Goal: Information Seeking & Learning: Learn about a topic

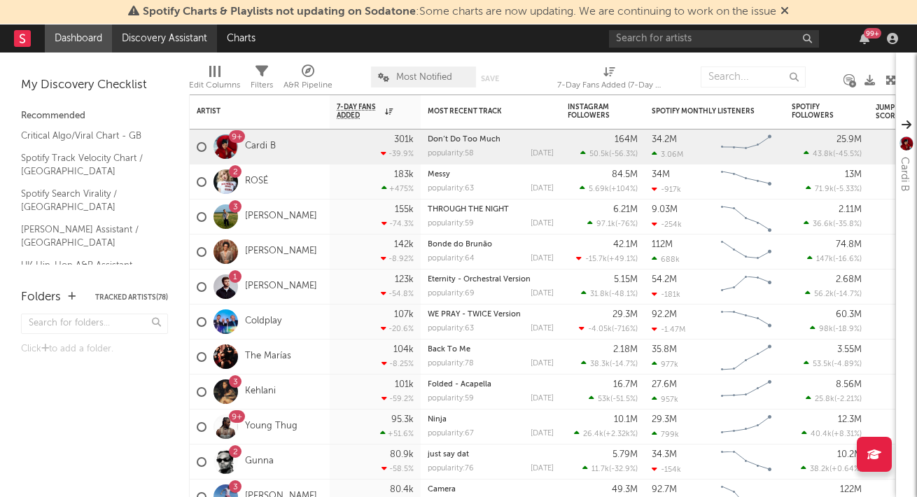
click at [141, 38] on link "Discovery Assistant" at bounding box center [164, 39] width 105 height 28
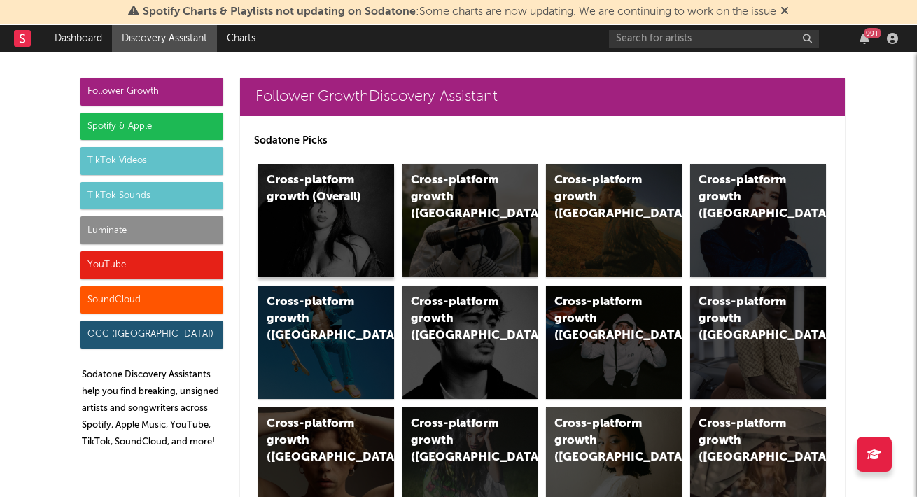
click at [344, 216] on div "Cross-platform growth (Overall)" at bounding box center [326, 220] width 136 height 113
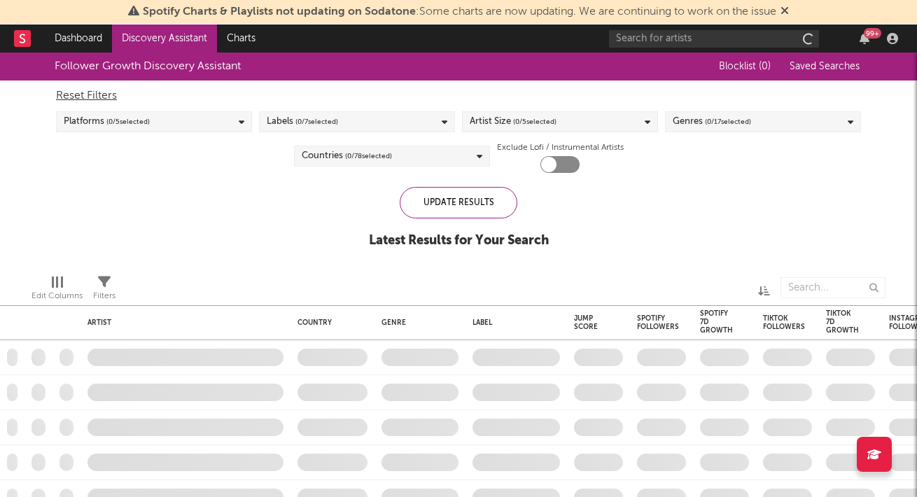
checkbox input "true"
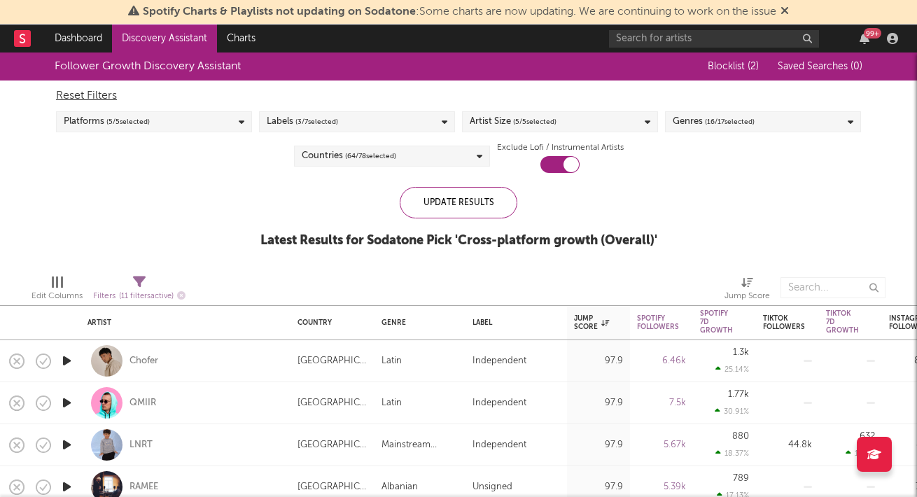
click at [165, 131] on div "Platforms ( 5 / 5 selected)" at bounding box center [154, 121] width 196 height 21
click at [185, 111] on div "Reset Filters Platforms ( 5 / 5 selected) Labels ( 3 / 7 selected) Artist Size …" at bounding box center [458, 127] width 819 height 92
click at [307, 123] on span "( 3 / 7 selected)" at bounding box center [316, 121] width 43 height 17
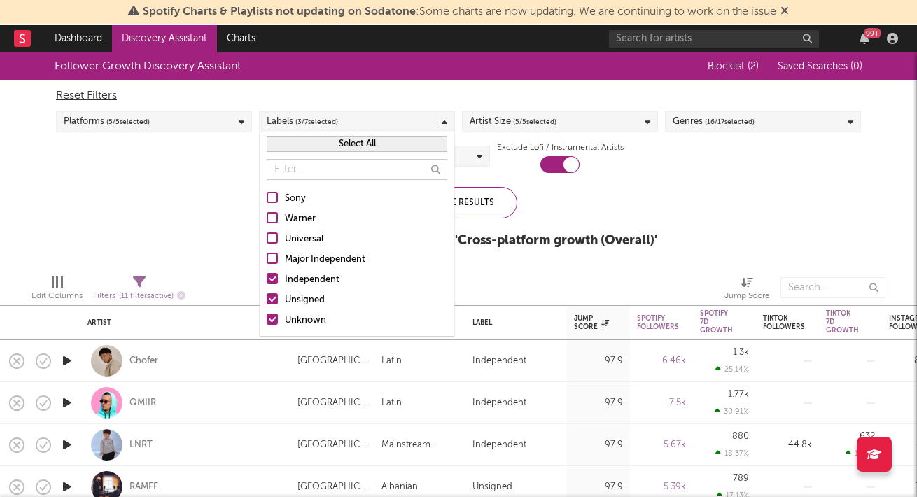
click at [372, 111] on div "Labels ( 3 / 7 selected)" at bounding box center [357, 121] width 196 height 21
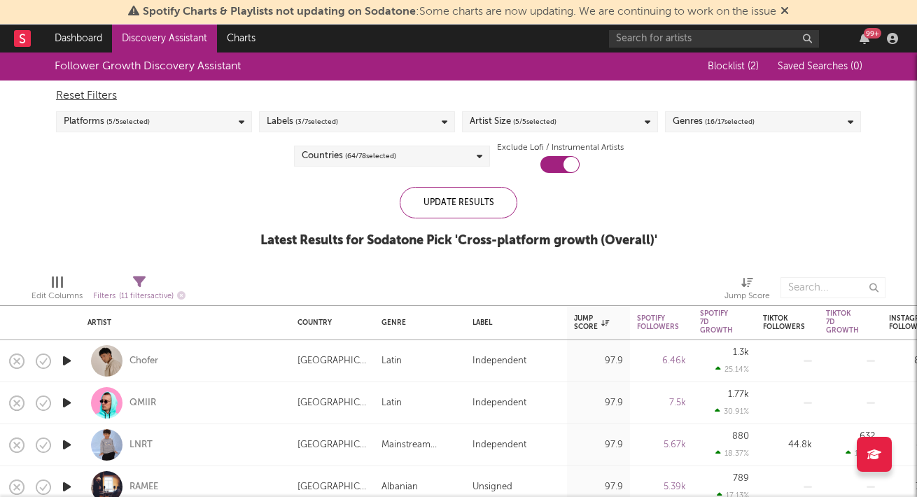
click at [516, 118] on span "( 5 / 5 selected)" at bounding box center [534, 121] width 43 height 17
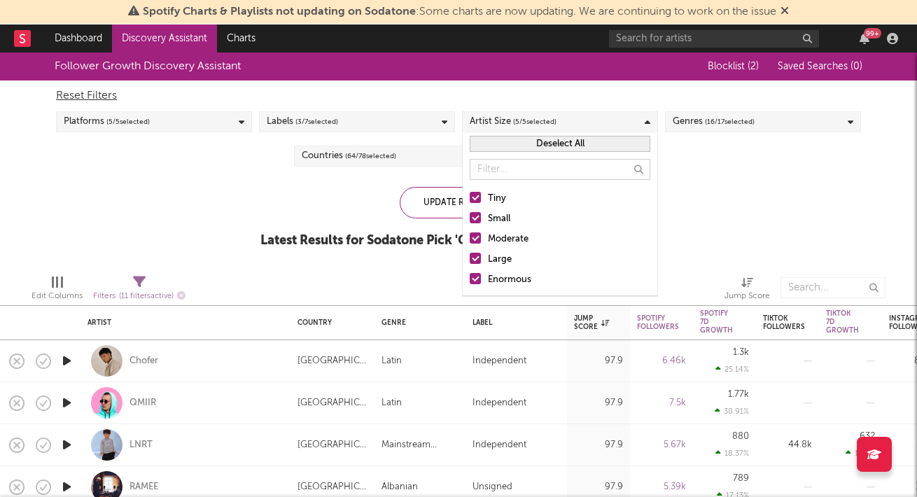
click at [473, 281] on div at bounding box center [475, 278] width 11 height 11
click at [470, 281] on input "Enormous" at bounding box center [470, 280] width 0 height 17
click at [475, 253] on div at bounding box center [475, 258] width 11 height 11
click at [470, 253] on input "Large" at bounding box center [470, 259] width 0 height 17
click at [692, 119] on div "Genres ( 16 / 17 selected)" at bounding box center [714, 121] width 82 height 17
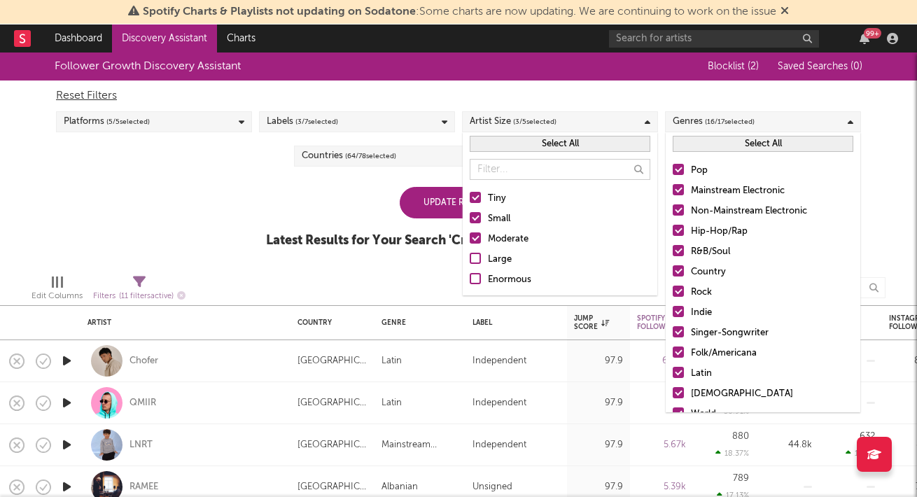
click at [691, 117] on div "Genres ( 16 / 17 selected)" at bounding box center [714, 121] width 82 height 17
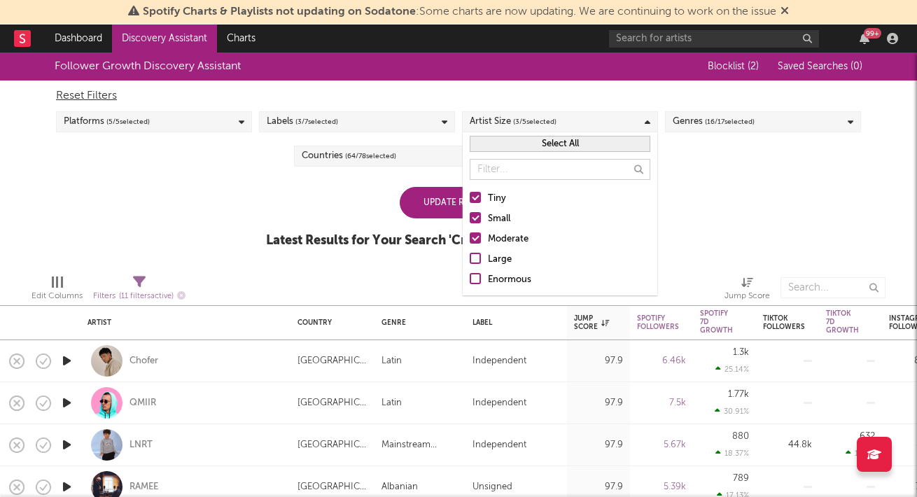
click at [386, 153] on span "( 64 / 78 selected)" at bounding box center [370, 156] width 51 height 17
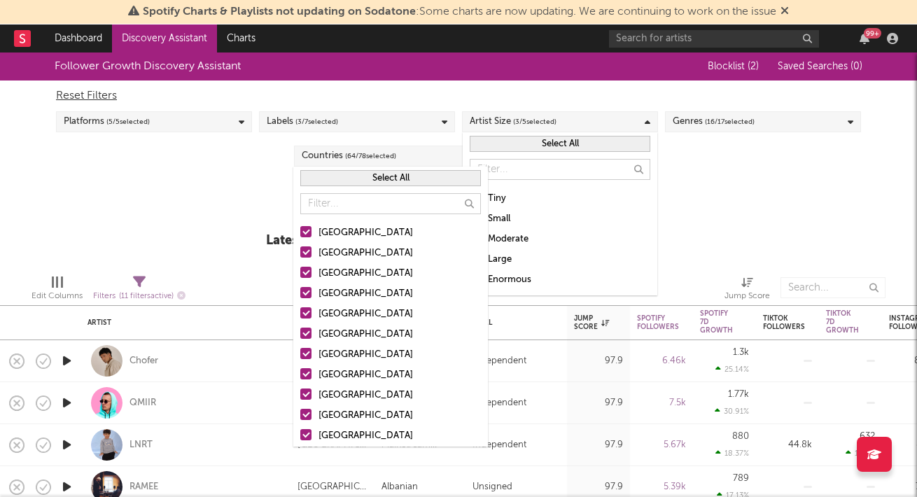
click at [346, 179] on button "Select All" at bounding box center [390, 178] width 181 height 16
click at [356, 177] on button "Deselect All" at bounding box center [390, 178] width 181 height 16
click at [305, 232] on div at bounding box center [305, 231] width 11 height 11
click at [300, 232] on input "United States" at bounding box center [300, 233] width 0 height 17
click at [306, 252] on div at bounding box center [305, 251] width 11 height 11
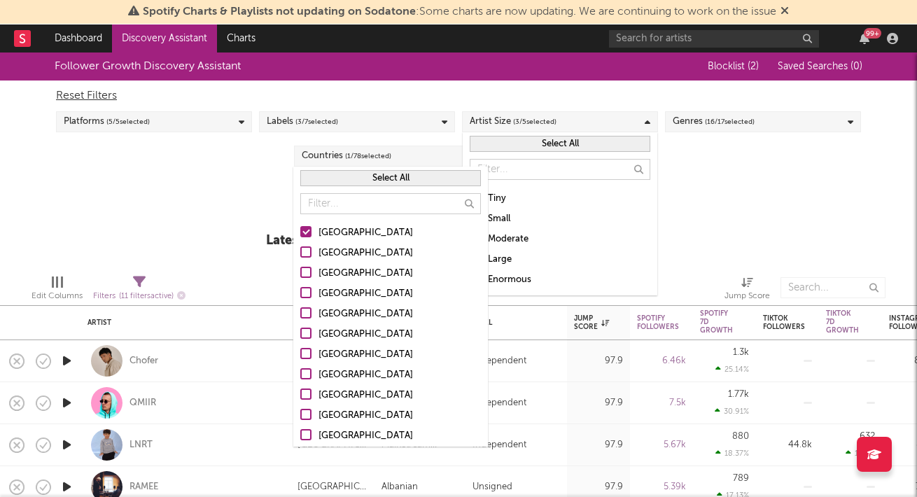
click at [300, 252] on input "Australia" at bounding box center [300, 253] width 0 height 17
click at [307, 271] on div at bounding box center [305, 272] width 11 height 11
click at [300, 271] on input "Canada" at bounding box center [300, 273] width 0 height 17
click at [307, 297] on div at bounding box center [305, 292] width 11 height 11
click at [300, 297] on input "United Kingdom" at bounding box center [300, 294] width 0 height 17
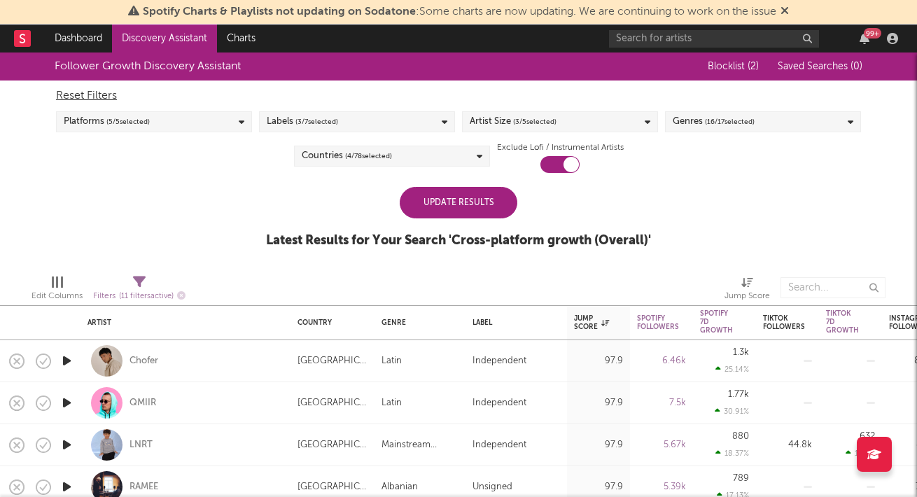
click at [704, 143] on div "Reset Filters Platforms ( 5 / 5 selected) Labels ( 3 / 7 selected) Artist Size …" at bounding box center [458, 127] width 819 height 92
click at [472, 195] on div "Update Results" at bounding box center [459, 203] width 118 height 32
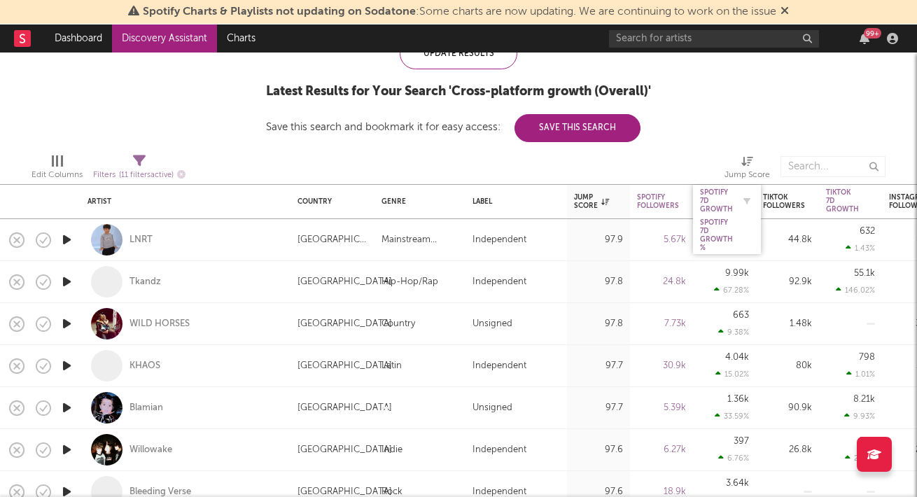
click at [727, 193] on div "Spotify 7D Growth" at bounding box center [716, 200] width 33 height 25
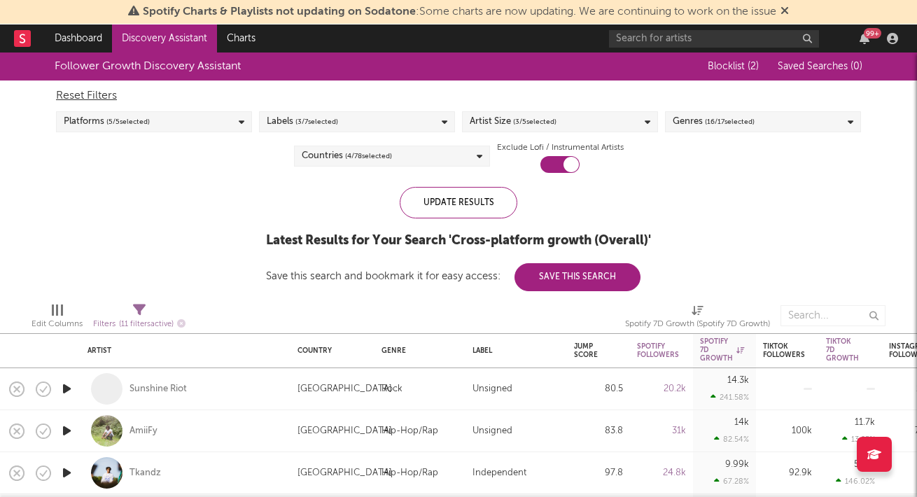
click at [536, 116] on span "( 3 / 5 selected)" at bounding box center [534, 121] width 43 height 17
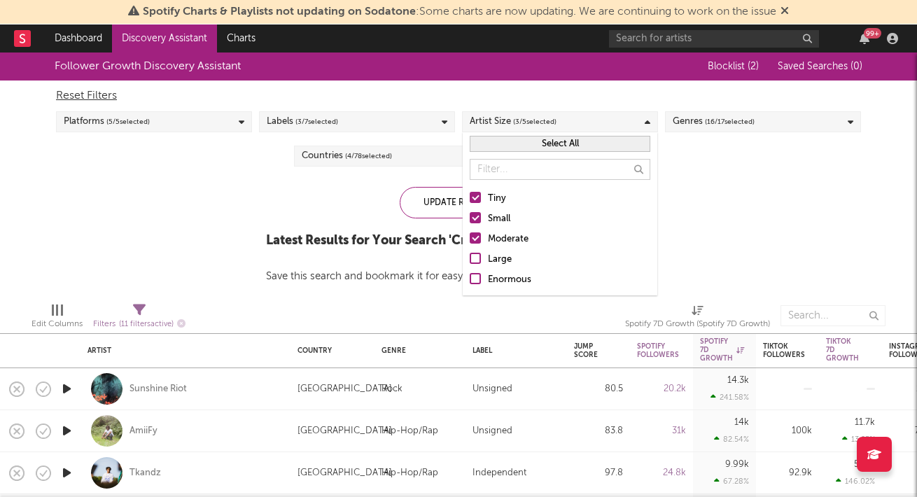
click at [475, 255] on div at bounding box center [475, 258] width 11 height 11
click at [470, 255] on input "Large" at bounding box center [470, 259] width 0 height 17
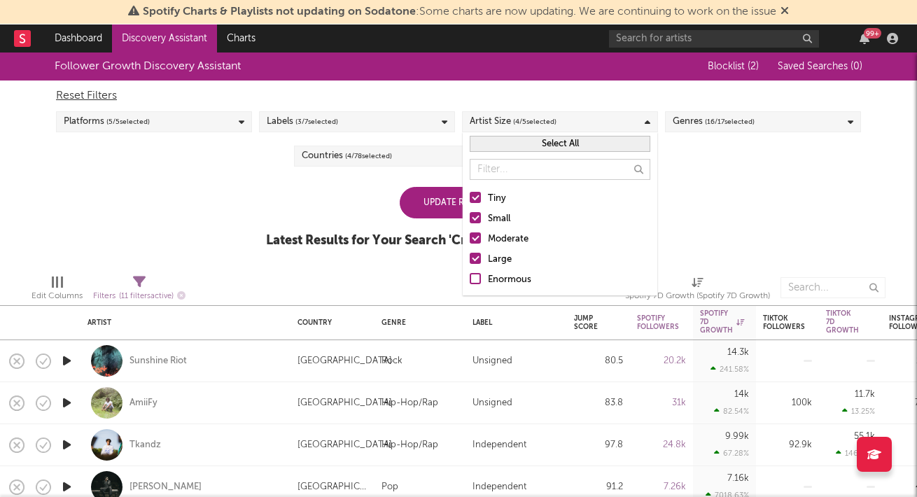
click at [361, 204] on div "Update Results Latest Results for Your Search ' Cross-platform growth (Overall)…" at bounding box center [458, 225] width 385 height 76
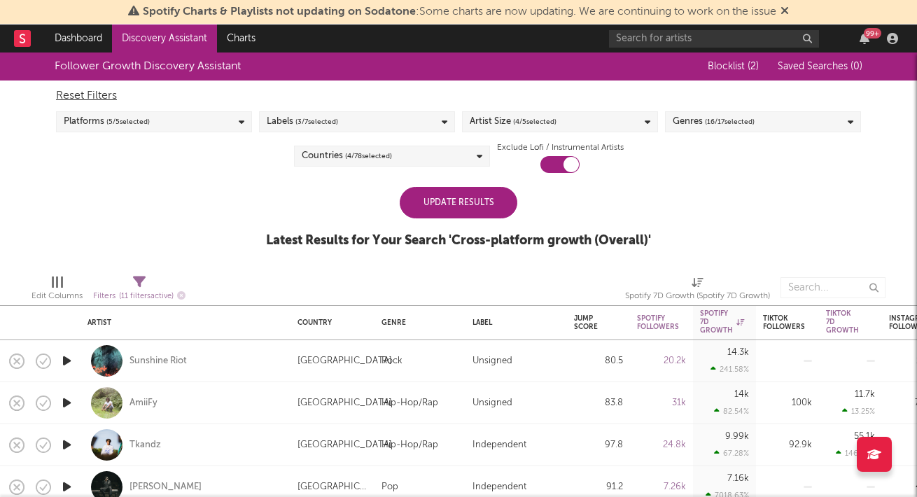
click at [460, 209] on div "Update Results" at bounding box center [459, 203] width 118 height 32
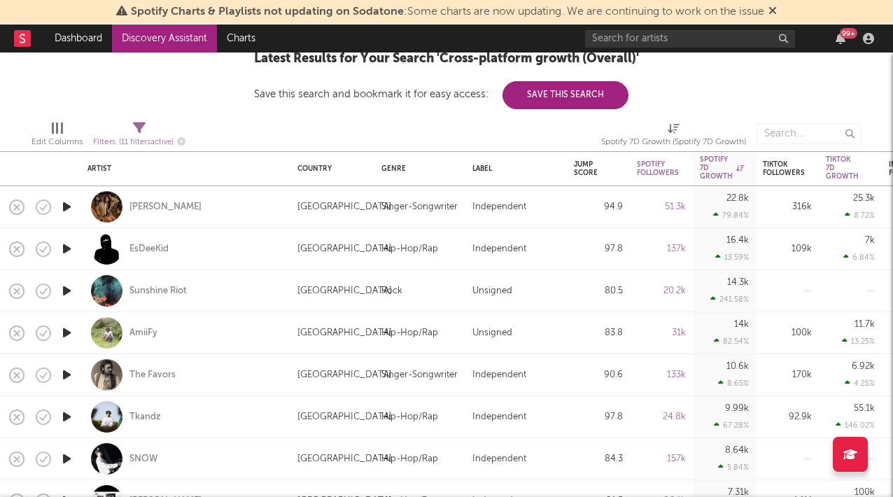
click at [67, 286] on icon "button" at bounding box center [67, 291] width 15 height 18
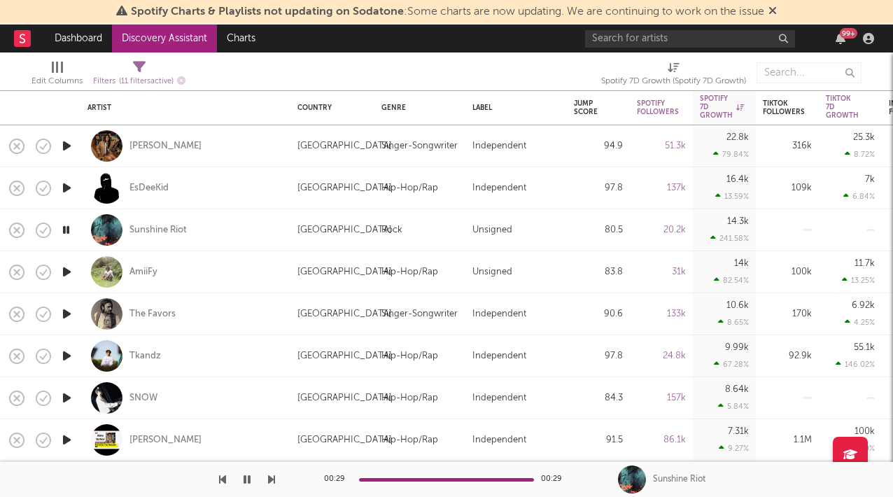
click at [62, 229] on icon "button" at bounding box center [66, 230] width 13 height 18
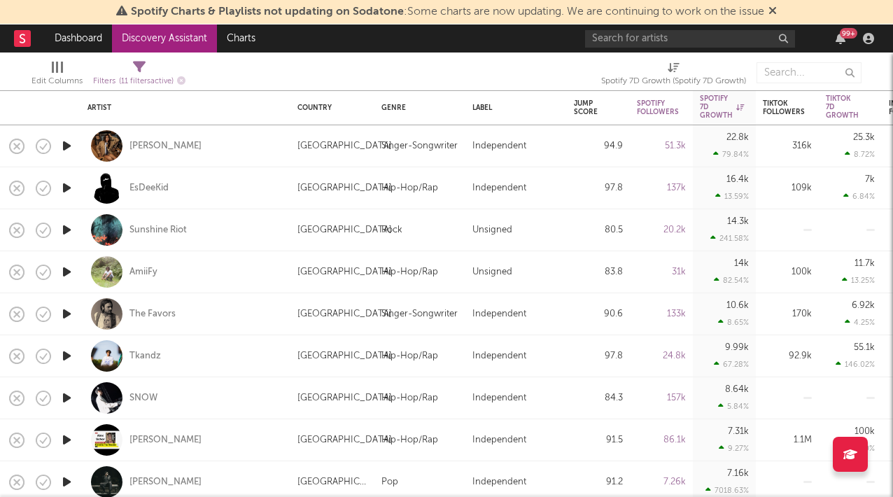
click at [62, 229] on icon "button" at bounding box center [67, 230] width 15 height 18
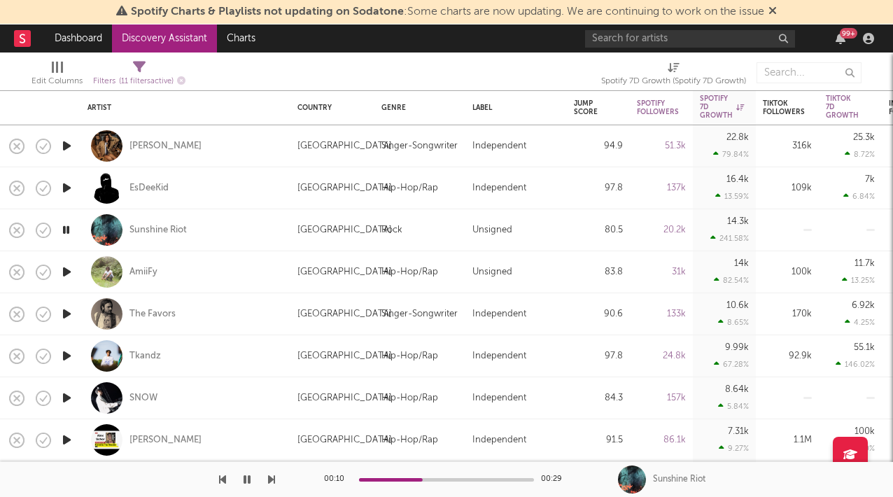
click at [68, 272] on icon "button" at bounding box center [67, 272] width 15 height 18
click at [65, 232] on icon "button" at bounding box center [67, 230] width 15 height 18
click at [671, 230] on div "20.2k" at bounding box center [661, 230] width 49 height 17
select select "1w"
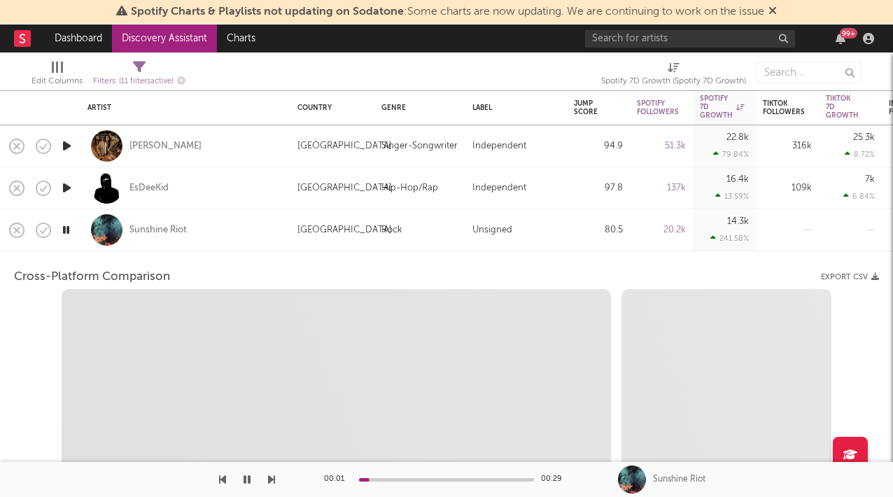
select select "6m"
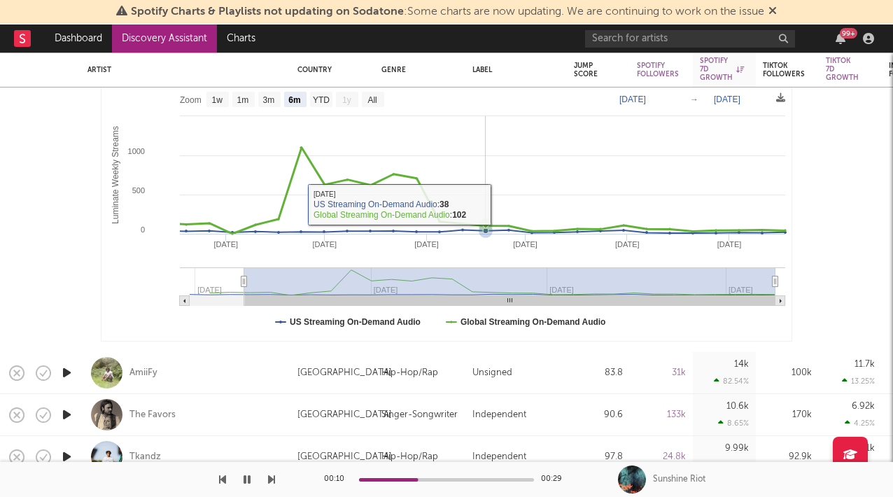
select select "1m"
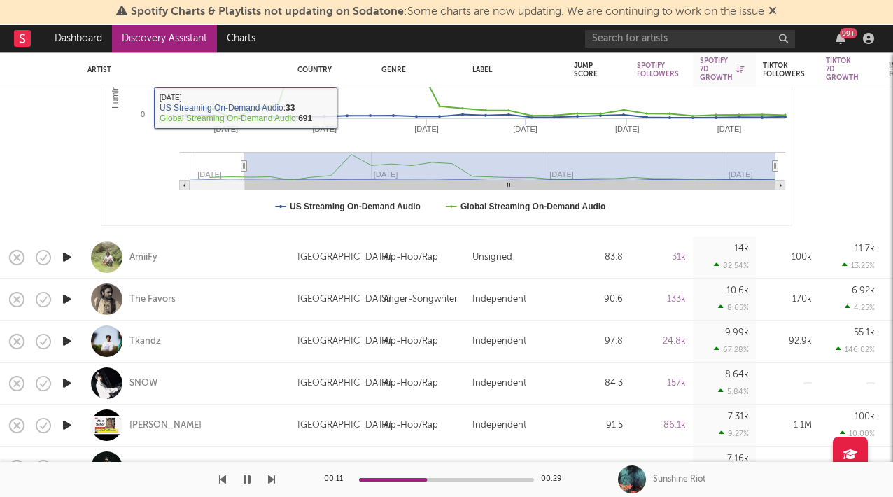
click at [69, 253] on icon "button" at bounding box center [67, 258] width 15 height 18
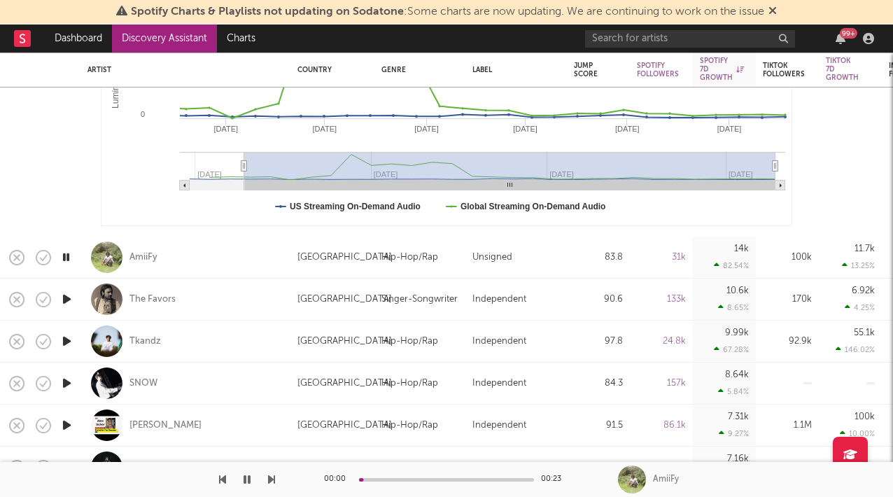
click at [60, 298] on icon "button" at bounding box center [67, 300] width 15 height 18
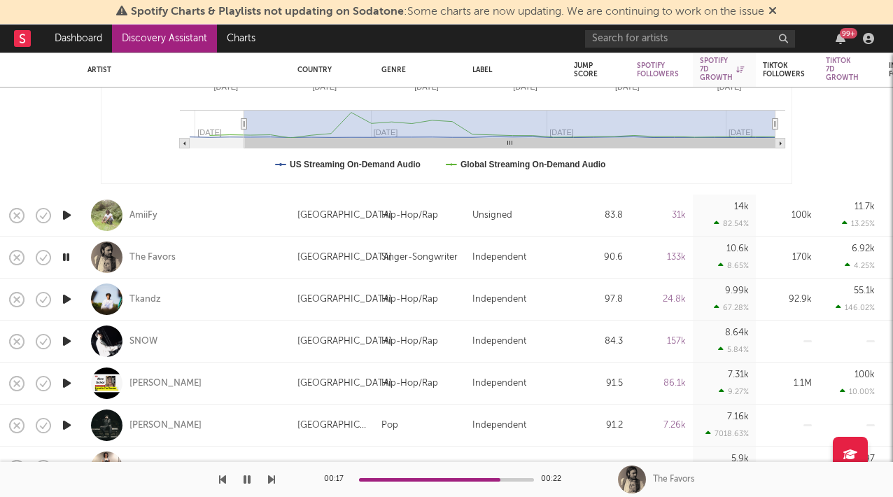
click at [64, 293] on icon "button" at bounding box center [67, 300] width 15 height 18
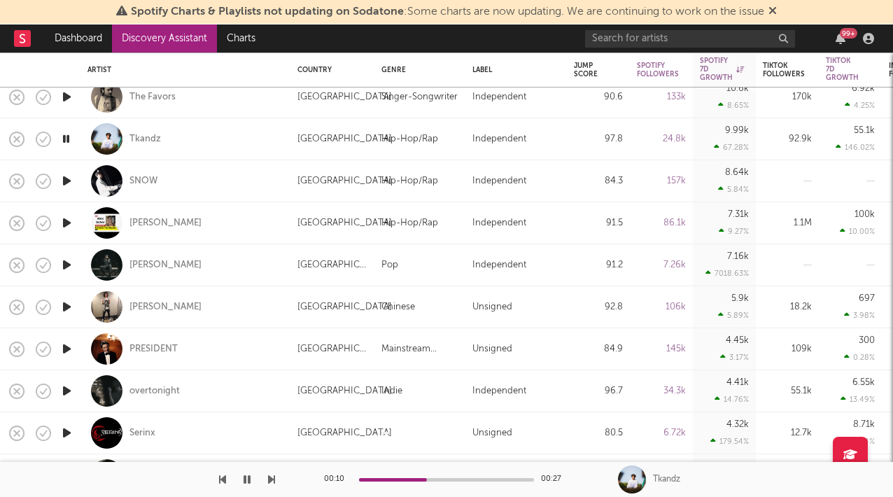
click at [72, 173] on icon "button" at bounding box center [67, 181] width 15 height 18
click at [67, 211] on div at bounding box center [67, 223] width 28 height 42
select select "1w"
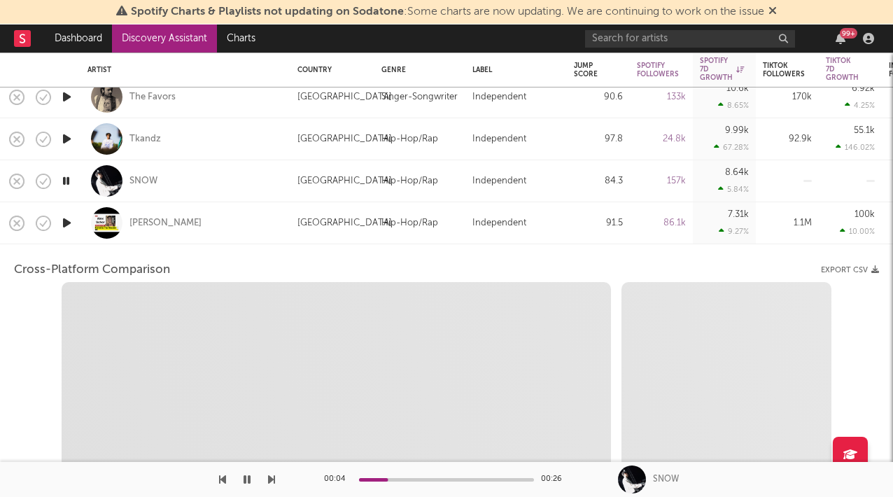
click at [68, 218] on icon "button" at bounding box center [67, 223] width 15 height 18
select select "6m"
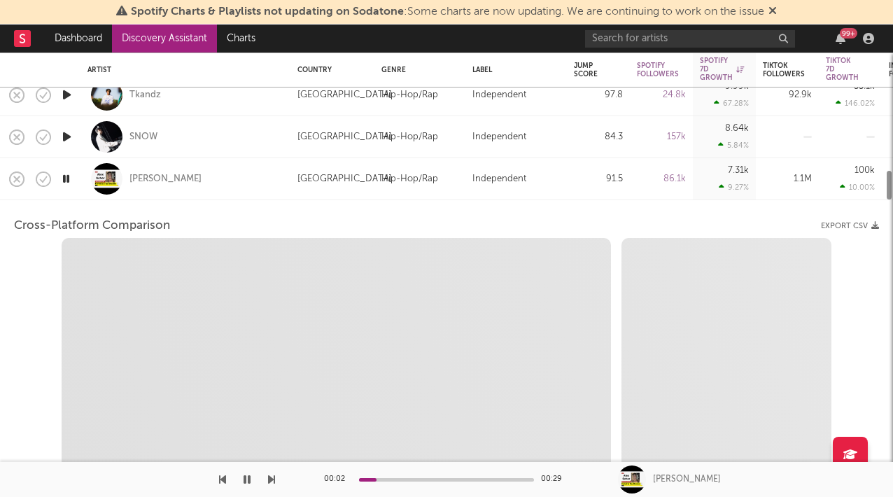
select select "1m"
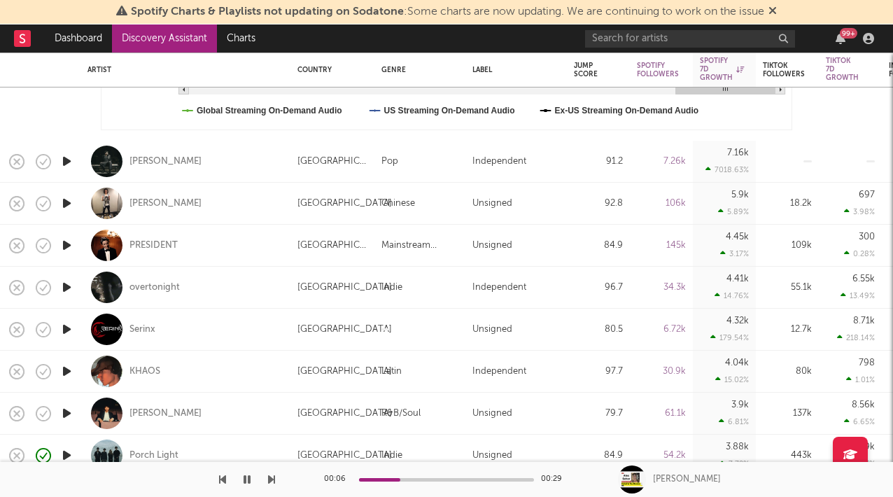
click at [66, 164] on icon "button" at bounding box center [67, 162] width 15 height 18
click at [66, 202] on icon "button" at bounding box center [67, 204] width 15 height 18
click at [69, 237] on icon "button" at bounding box center [67, 246] width 15 height 18
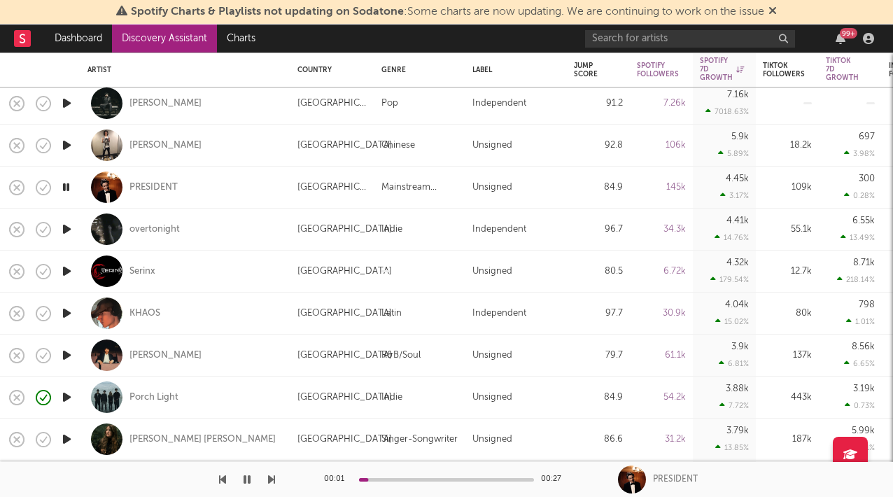
click at [67, 226] on icon "button" at bounding box center [67, 230] width 15 height 18
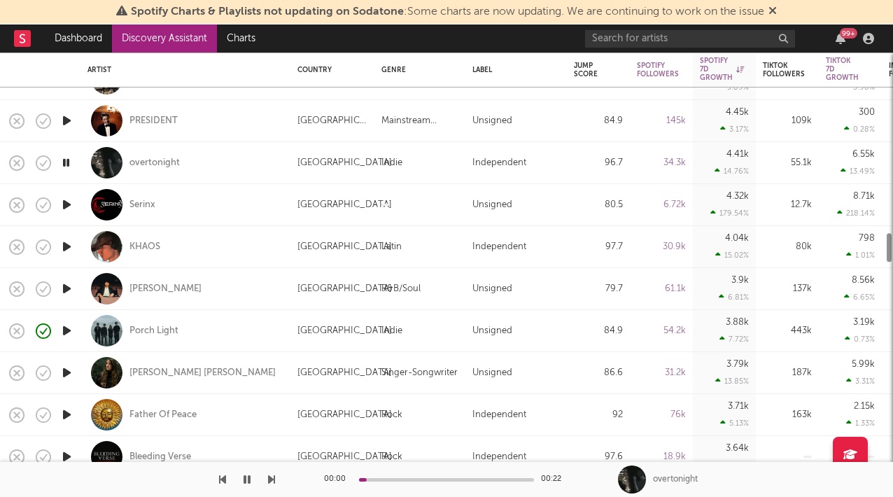
click at [62, 204] on icon "button" at bounding box center [67, 205] width 15 height 18
click at [67, 237] on div at bounding box center [67, 247] width 28 height 42
select select "1w"
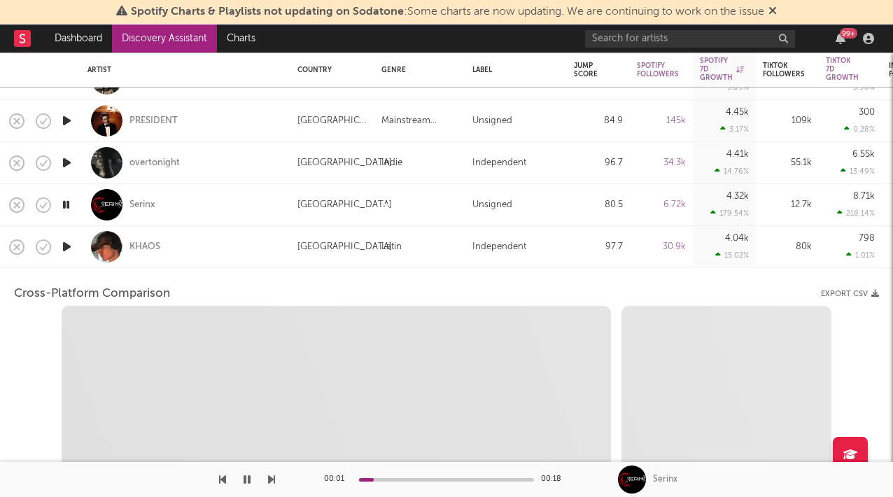
click at [79, 192] on div at bounding box center [67, 205] width 28 height 42
select select "1w"
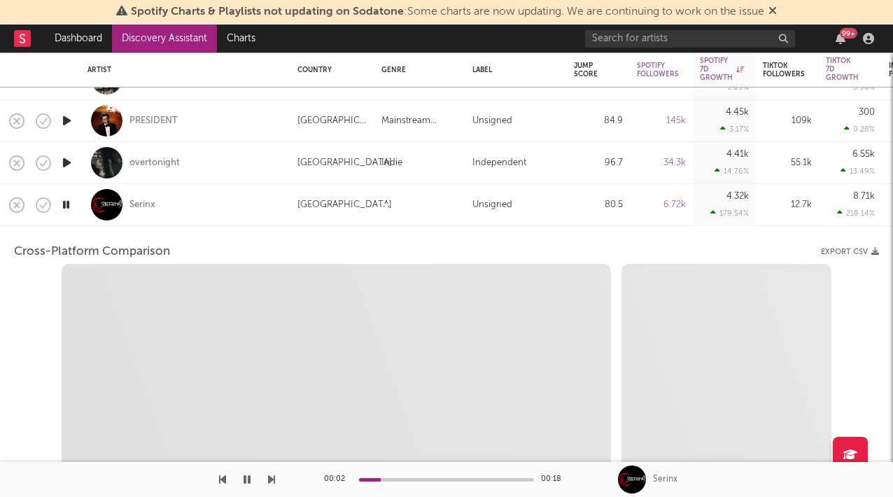
click at [84, 199] on div "Serinx" at bounding box center [186, 205] width 210 height 42
select select "1w"
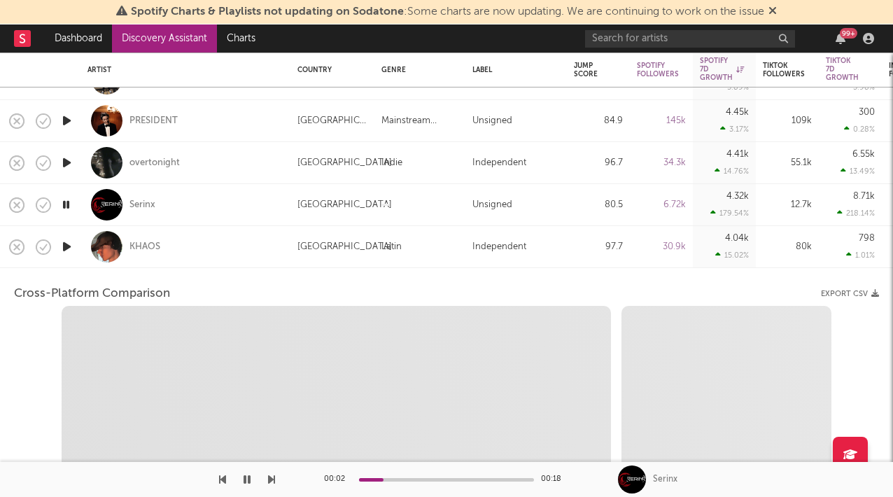
select select "1w"
click at [83, 244] on div "KHAOS" at bounding box center [186, 247] width 210 height 42
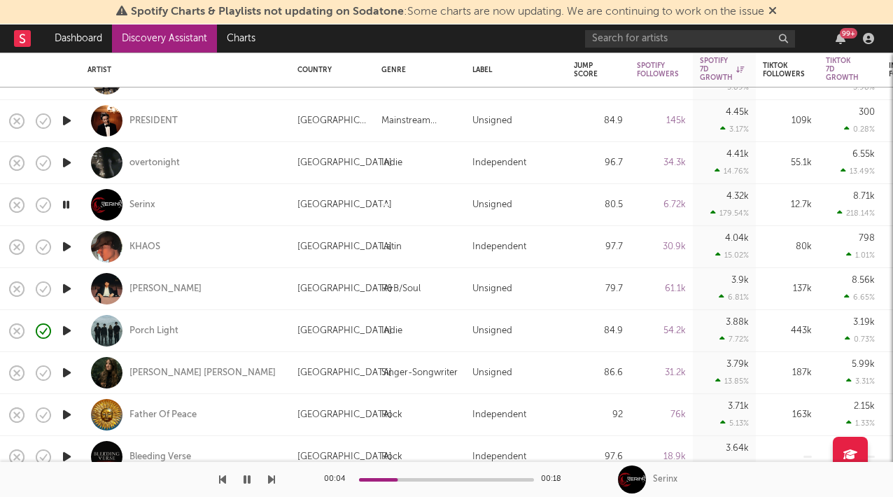
click at [69, 284] on icon "button" at bounding box center [67, 289] width 15 height 18
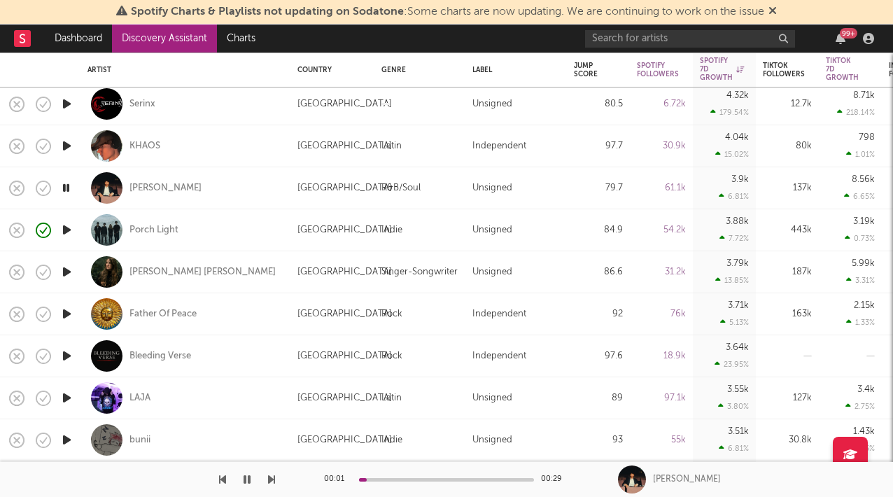
click at [64, 232] on icon "button" at bounding box center [67, 230] width 15 height 18
click at [64, 188] on icon "button" at bounding box center [67, 188] width 15 height 18
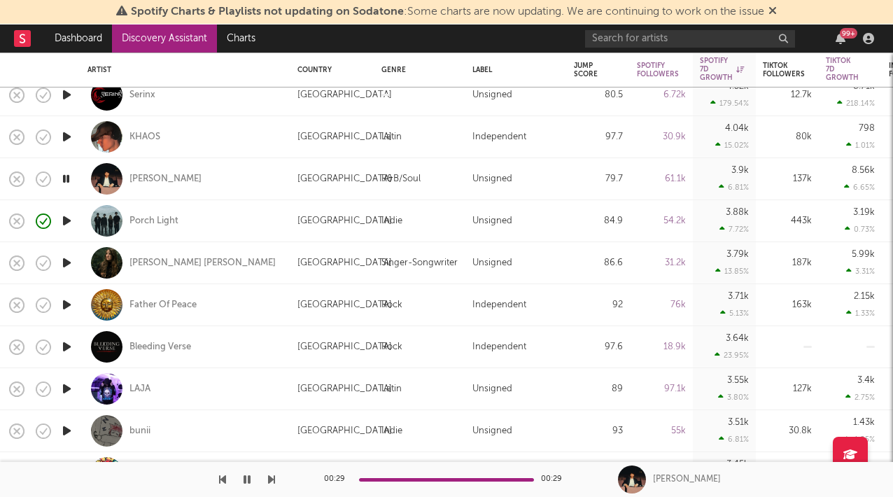
click at [60, 216] on icon "button" at bounding box center [67, 221] width 15 height 18
